Goal: Information Seeking & Learning: Find specific page/section

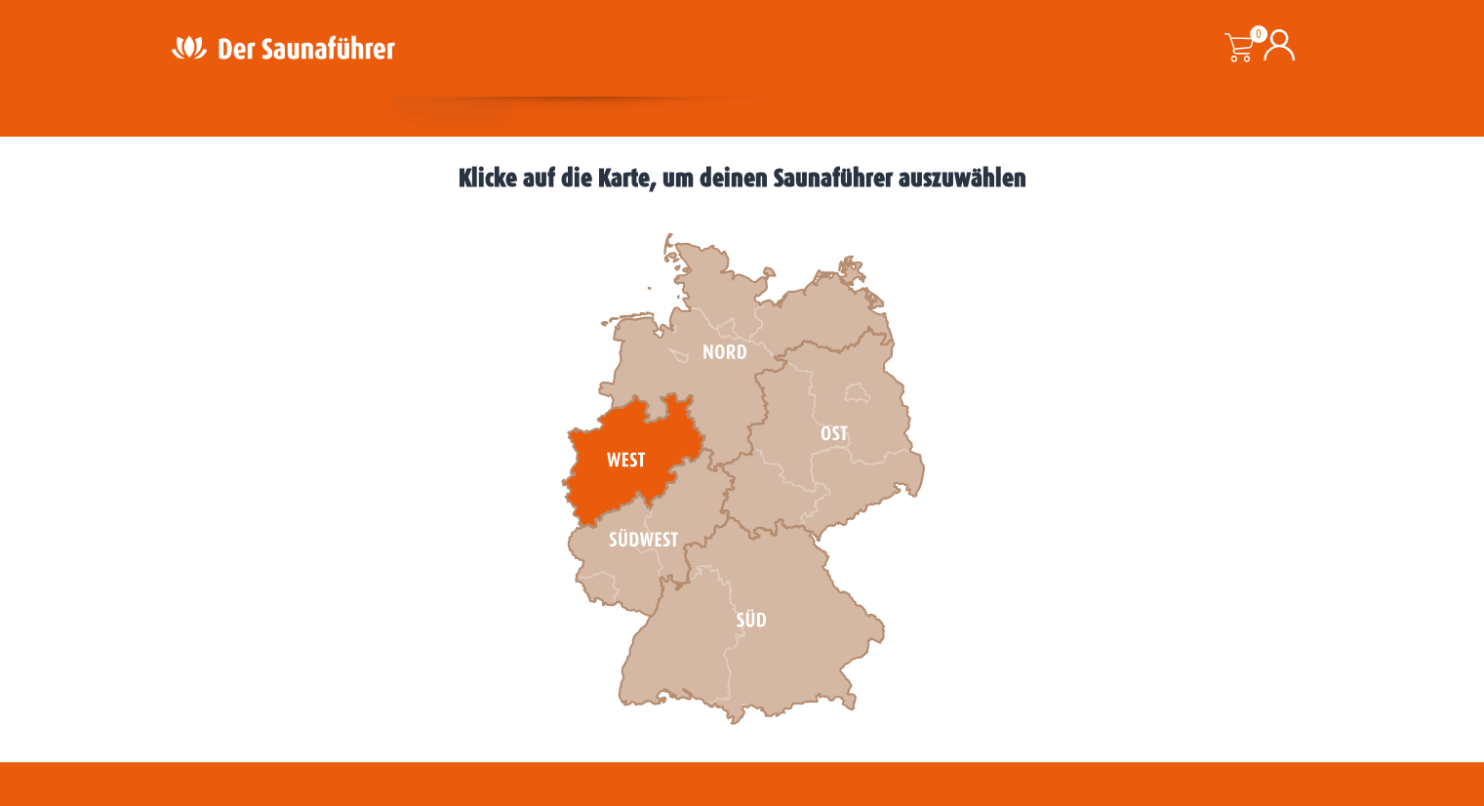
click at [667, 445] on icon at bounding box center [633, 460] width 142 height 135
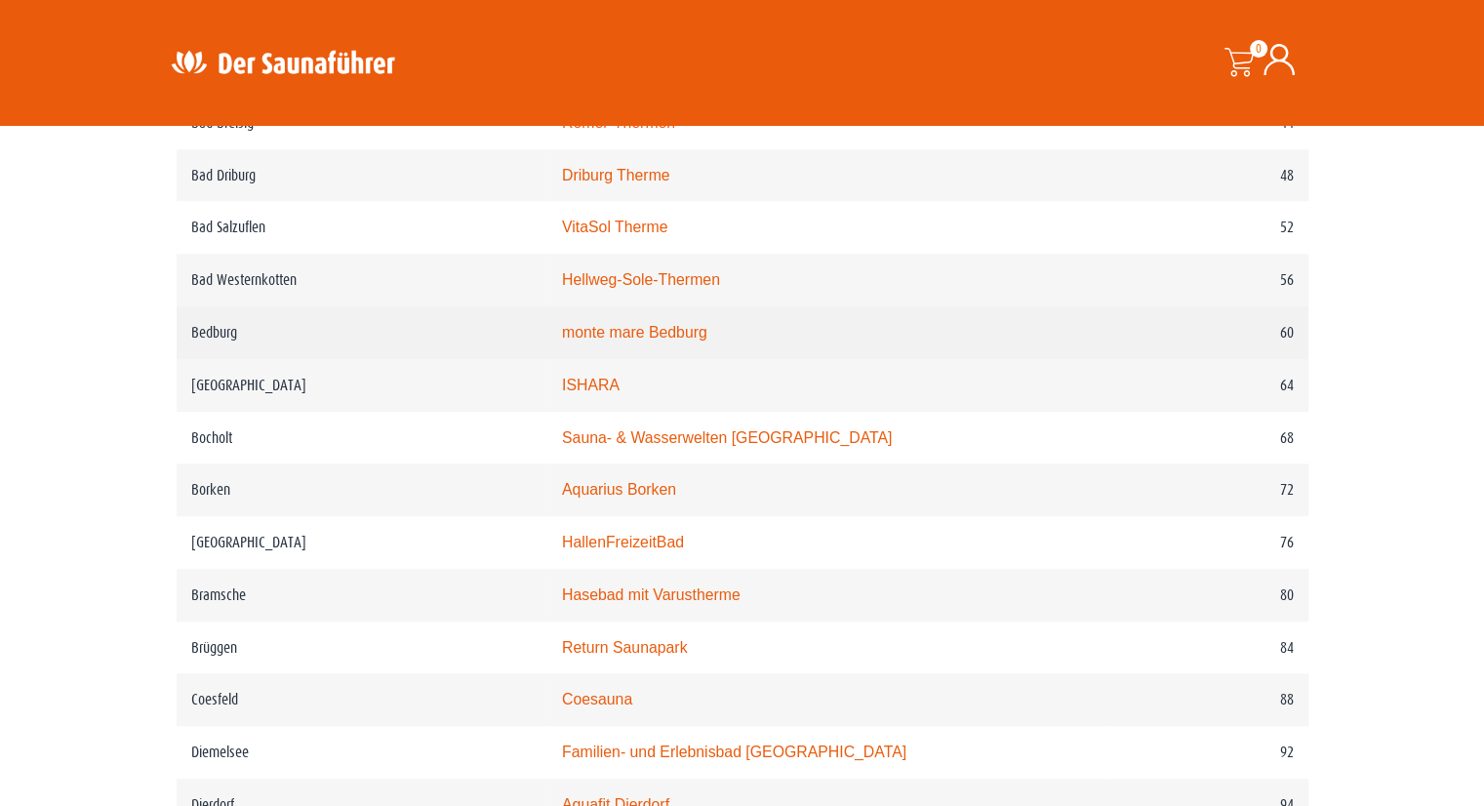
scroll to position [1268, 0]
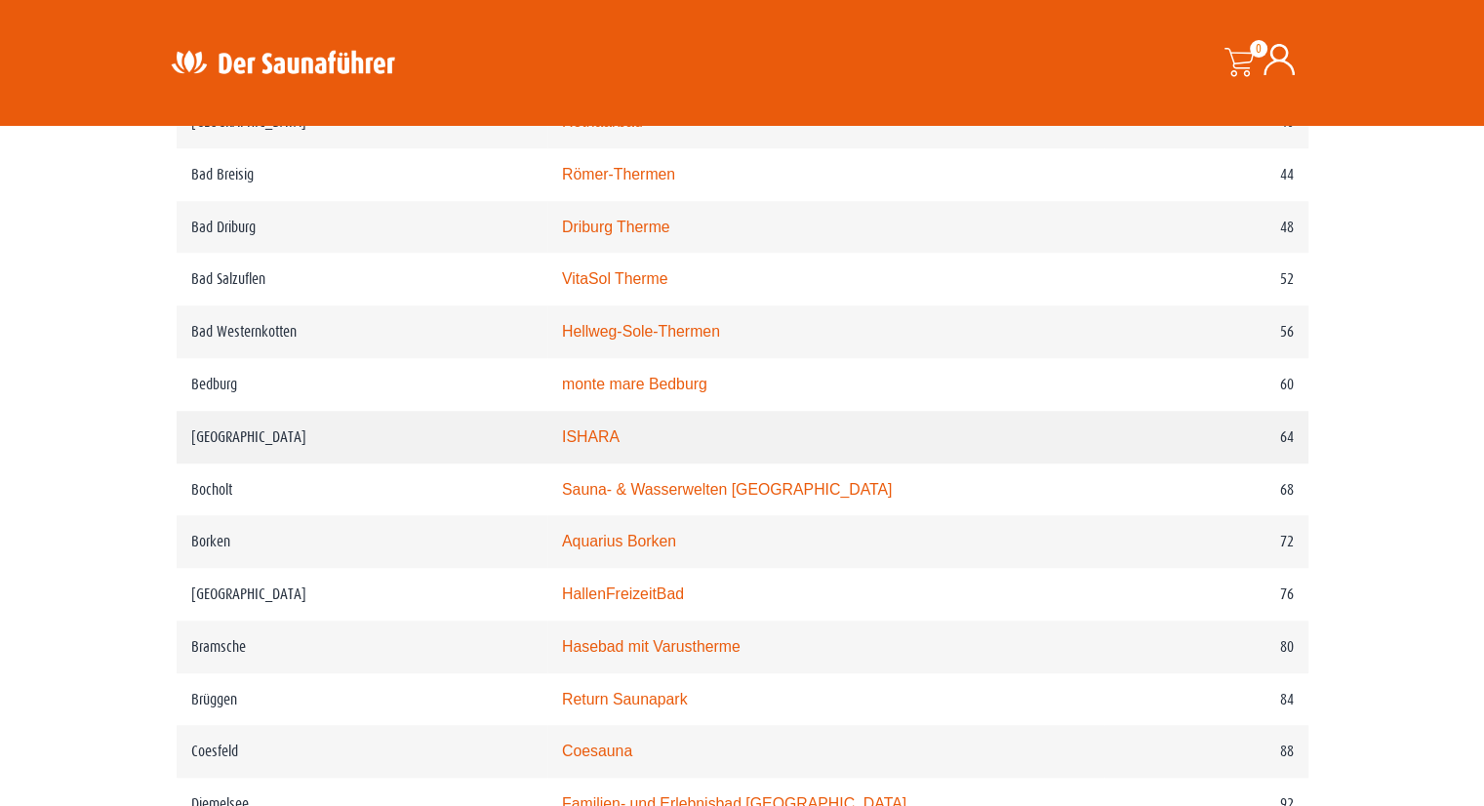
click at [619, 428] on link "ISHARA" at bounding box center [591, 436] width 58 height 17
